Goal: Task Accomplishment & Management: Complete application form

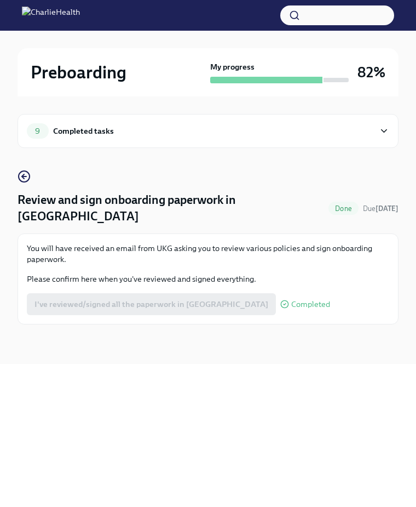
click at [291, 71] on div "My progress" at bounding box center [279, 72] width 139 height 22
click at [172, 139] on div "9 Completed tasks" at bounding box center [208, 131] width 381 height 34
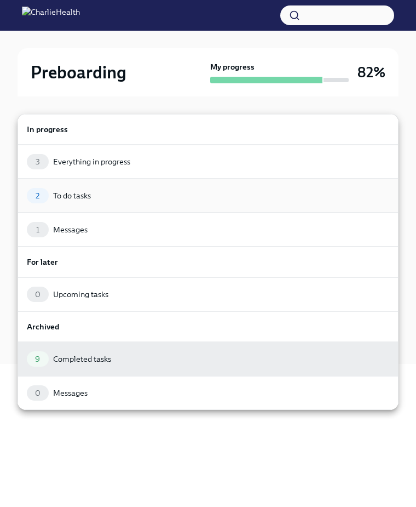
click at [130, 197] on div "2 To do tasks" at bounding box center [208, 195] width 363 height 15
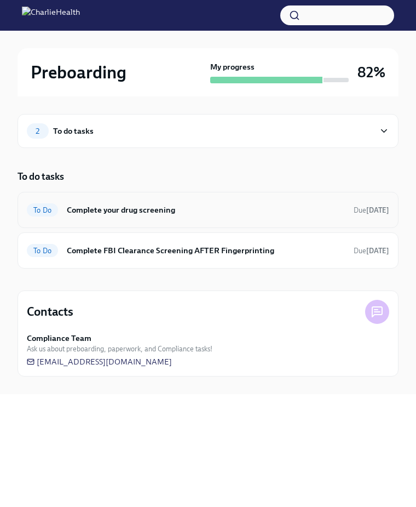
click at [181, 215] on h6 "Complete your drug screening" at bounding box center [206, 210] width 278 height 12
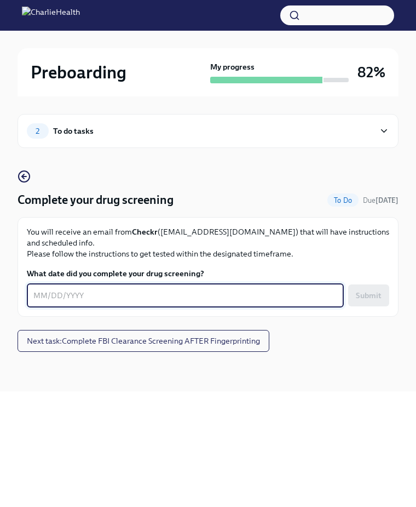
click at [39, 299] on textarea "What date did you complete your drug screening?" at bounding box center [185, 295] width 304 height 13
click at [45, 294] on textarea "09222025" at bounding box center [185, 295] width 304 height 13
click at [57, 296] on textarea "09/222025" at bounding box center [185, 295] width 304 height 13
type textarea "[DATE]"
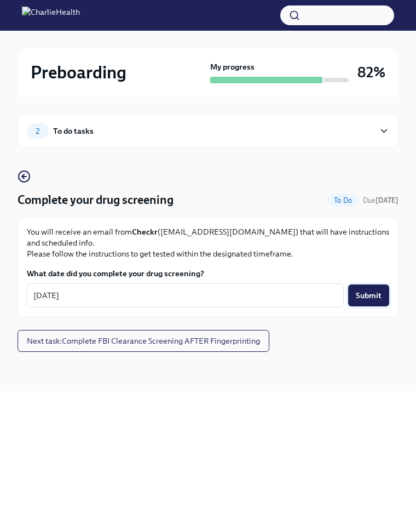
click at [376, 296] on span "Submit" at bounding box center [369, 295] width 26 height 11
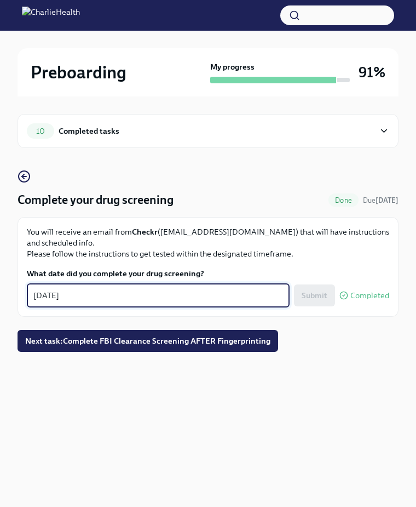
click at [57, 293] on textarea "[DATE]" at bounding box center [158, 295] width 250 height 13
click at [255, 399] on div "Preboarding My progress 91% 10 Completed tasks Complete your drug screening Don…" at bounding box center [208, 253] width 416 height 507
click at [54, 299] on textarea "[DATE]" at bounding box center [158, 295] width 250 height 13
type textarea "[DATE]"
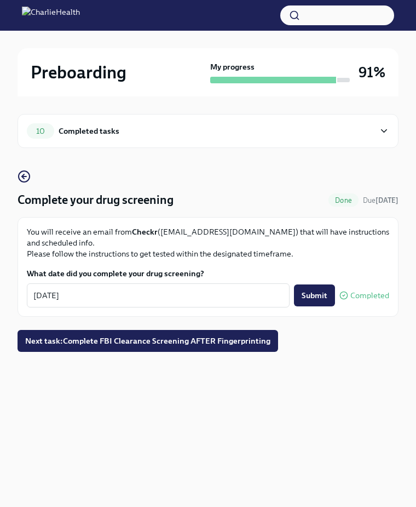
click at [363, 347] on div "Complete your drug screening Done Due [DATE] You will receive an email from Che…" at bounding box center [208, 261] width 381 height 182
click at [314, 296] on span "Submit" at bounding box center [315, 295] width 26 height 11
click at [383, 132] on icon at bounding box center [384, 130] width 10 height 11
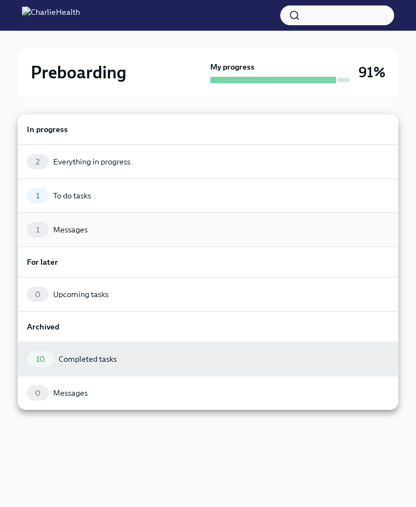
click at [174, 230] on div "1 Messages" at bounding box center [208, 229] width 363 height 15
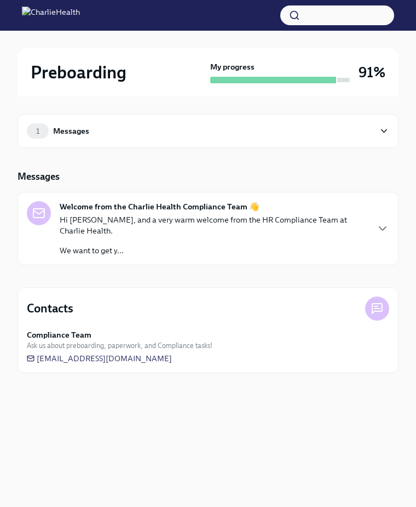
click at [236, 221] on p "Hi [PERSON_NAME], and a very warm welcome from the HR Compliance Team at Charli…" at bounding box center [214, 225] width 308 height 22
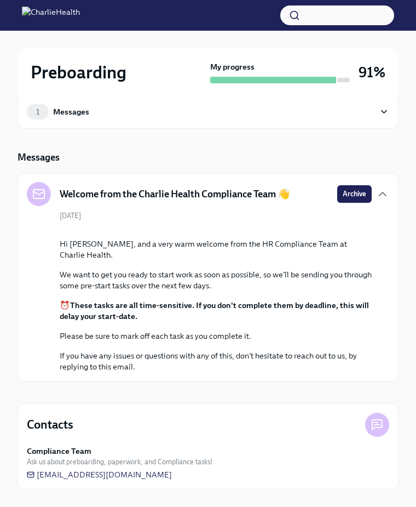
scroll to position [25, 0]
click at [365, 104] on div "1 Messages" at bounding box center [201, 111] width 348 height 15
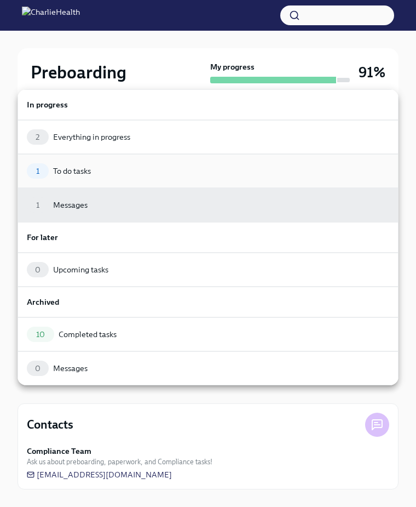
click at [205, 182] on div "1 To do tasks" at bounding box center [208, 171] width 381 height 34
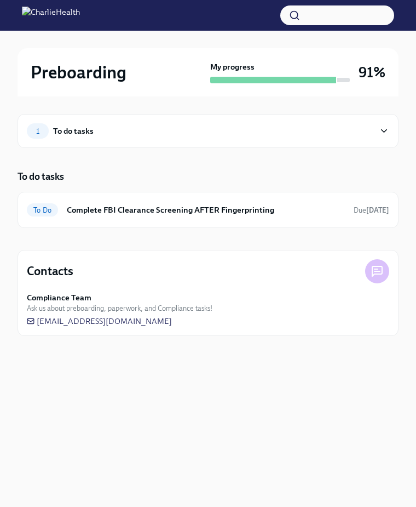
click at [205, 182] on div "In progress 2 Everything in progress 1 To do tasks 1 Messages For later 0 Upcom…" at bounding box center [161, 172] width 286 height 167
click at [251, 127] on div "1 To do tasks" at bounding box center [201, 130] width 348 height 15
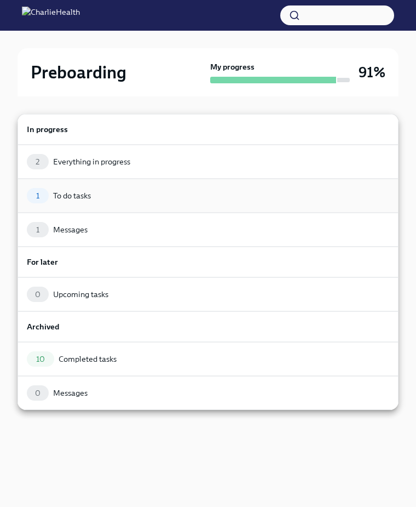
click at [211, 194] on div "1 To do tasks" at bounding box center [208, 195] width 363 height 15
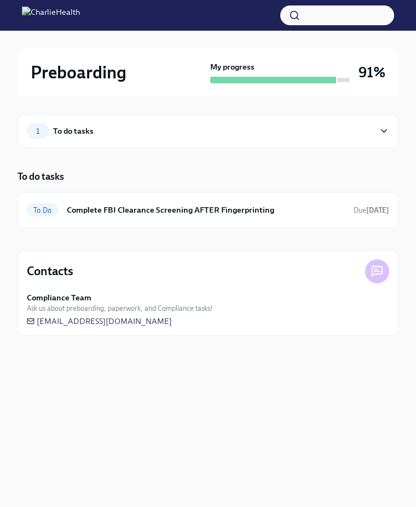
click at [208, 135] on div "1 To do tasks" at bounding box center [201, 130] width 348 height 15
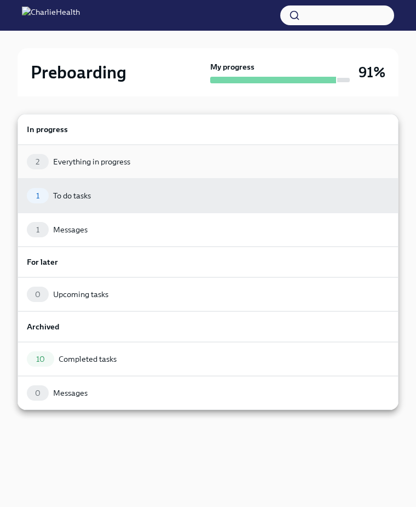
click at [200, 161] on div "2 Everything in progress" at bounding box center [208, 161] width 363 height 15
